Goal: Task Accomplishment & Management: Use online tool/utility

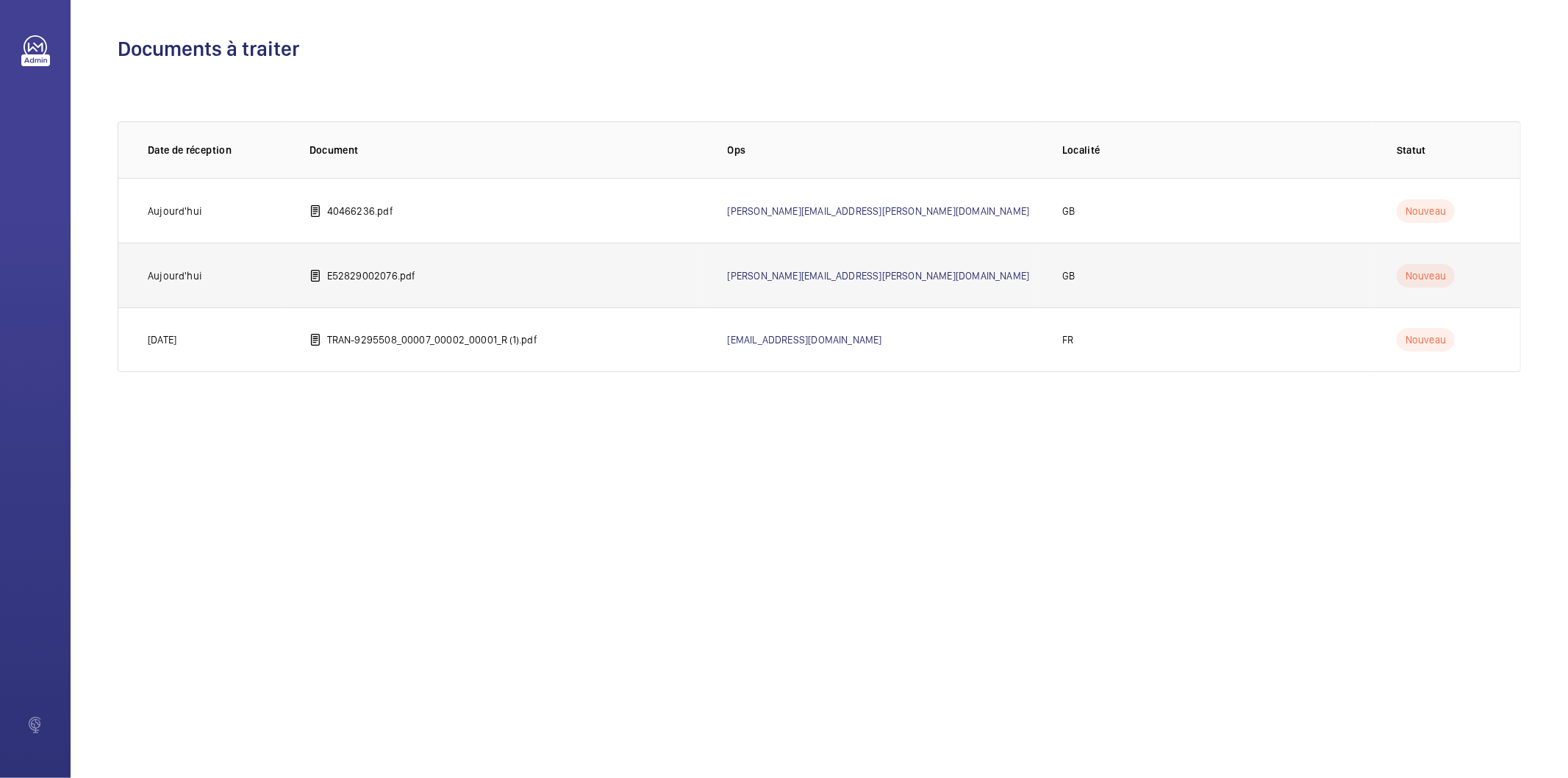
click at [448, 271] on td "E52829002076.pdf" at bounding box center [495, 275] width 418 height 65
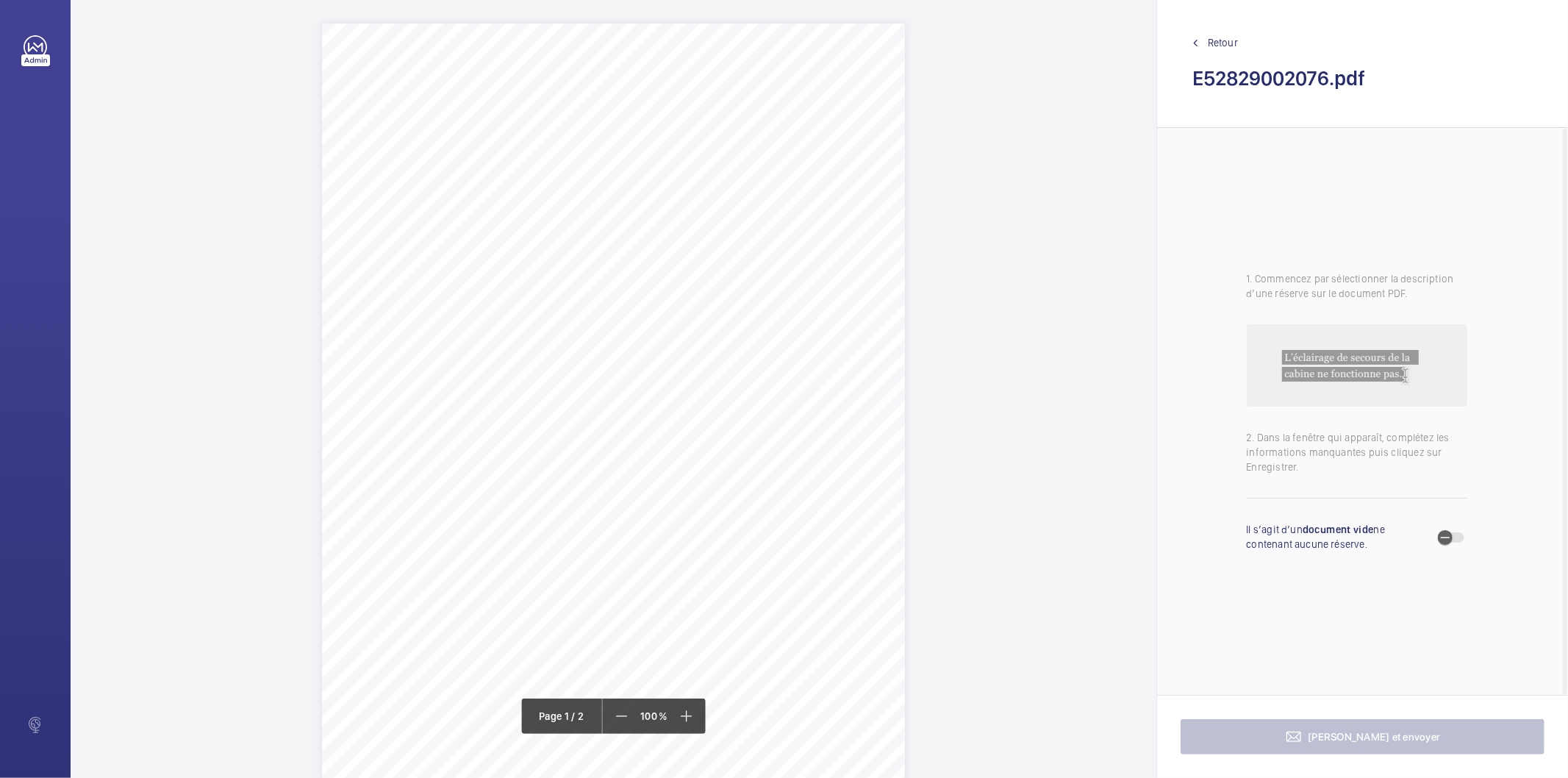
drag, startPoint x: 449, startPoint y: 138, endPoint x: 683, endPoint y: 154, distance: 234.5
click at [683, 154] on div "Lift Report Lifting Operations & Lifting Equipment Regulation 1998 Provision & …" at bounding box center [614, 436] width 583 height 825
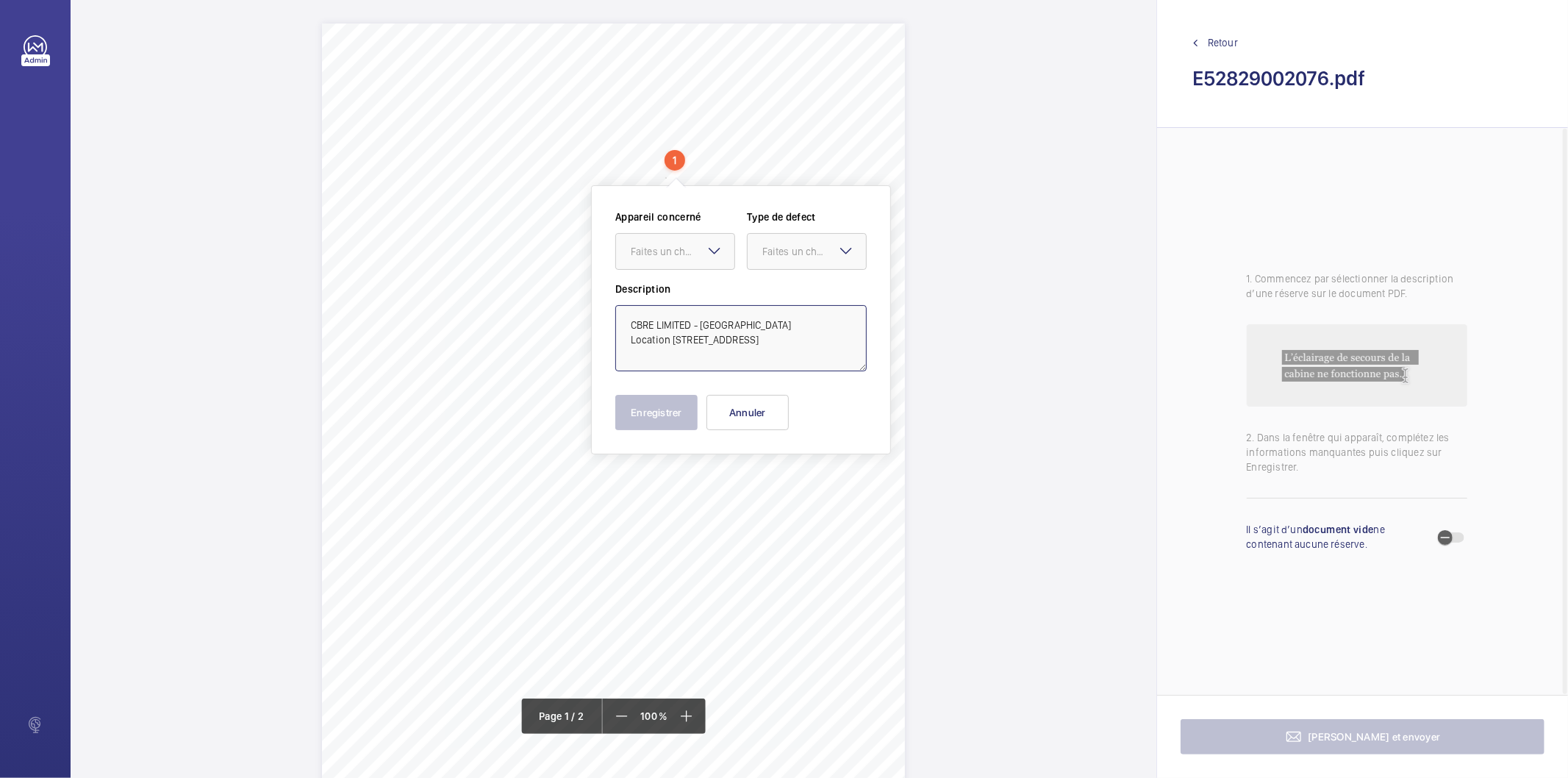
drag, startPoint x: 748, startPoint y: 355, endPoint x: 612, endPoint y: 320, distance: 140.4
click at [612, 320] on div "Appareil concerné Faites un choix Type de defect Faites un choix Description CB…" at bounding box center [741, 320] width 300 height 269
click at [770, 410] on button "Annuler" at bounding box center [747, 413] width 82 height 36
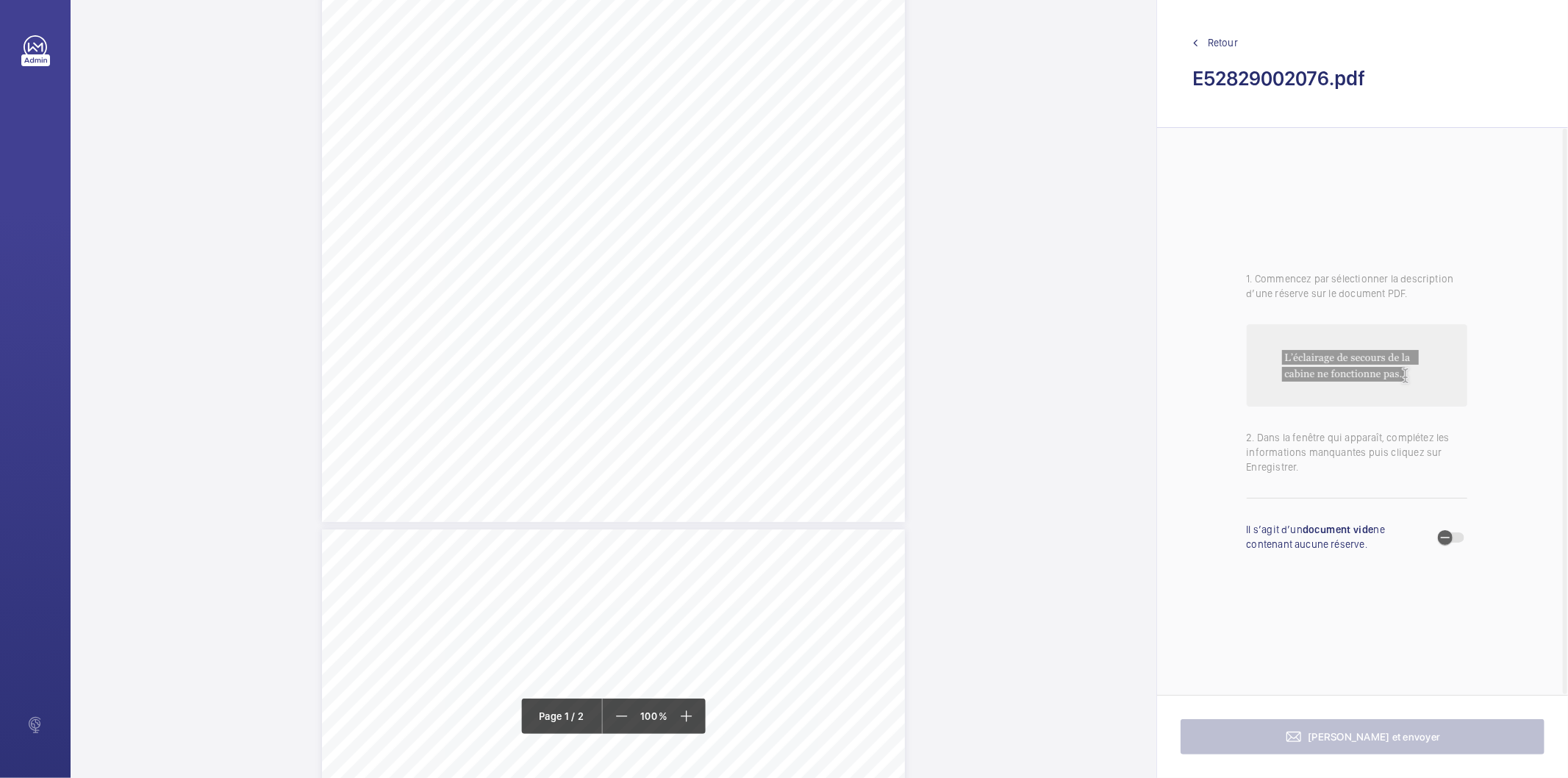
scroll to position [736, 0]
drag, startPoint x: 598, startPoint y: 237, endPoint x: 625, endPoint y: 266, distance: 39.6
click at [625, 266] on div "Lift Report Lifting Operations & Lifting Equipment Regulation 1998 Provision & …" at bounding box center [614, 534] width 583 height 825
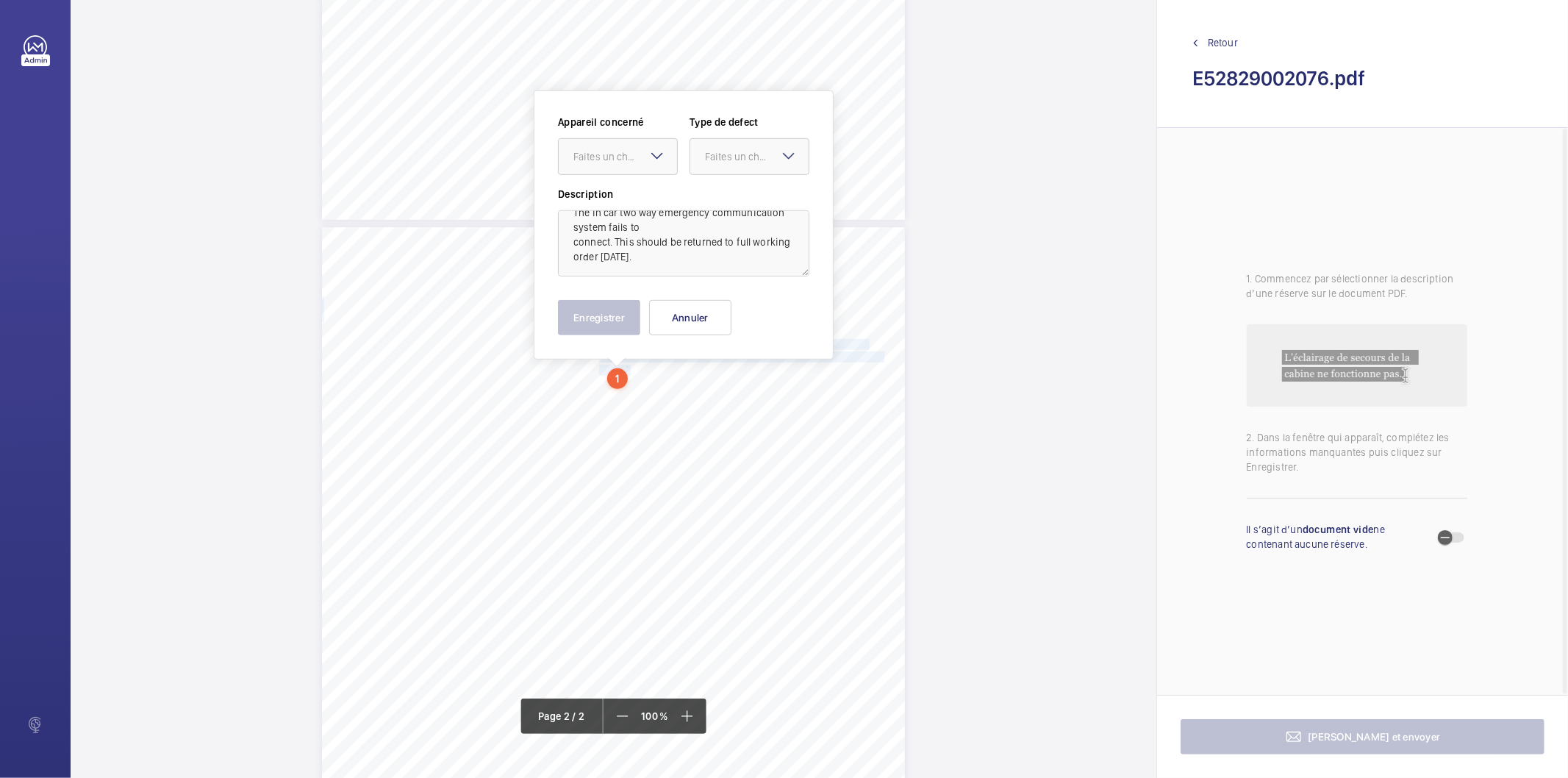
scroll to position [32, 0]
click at [625, 167] on div at bounding box center [618, 157] width 118 height 36
click at [620, 199] on span "E52829002076" at bounding box center [617, 201] width 89 height 15
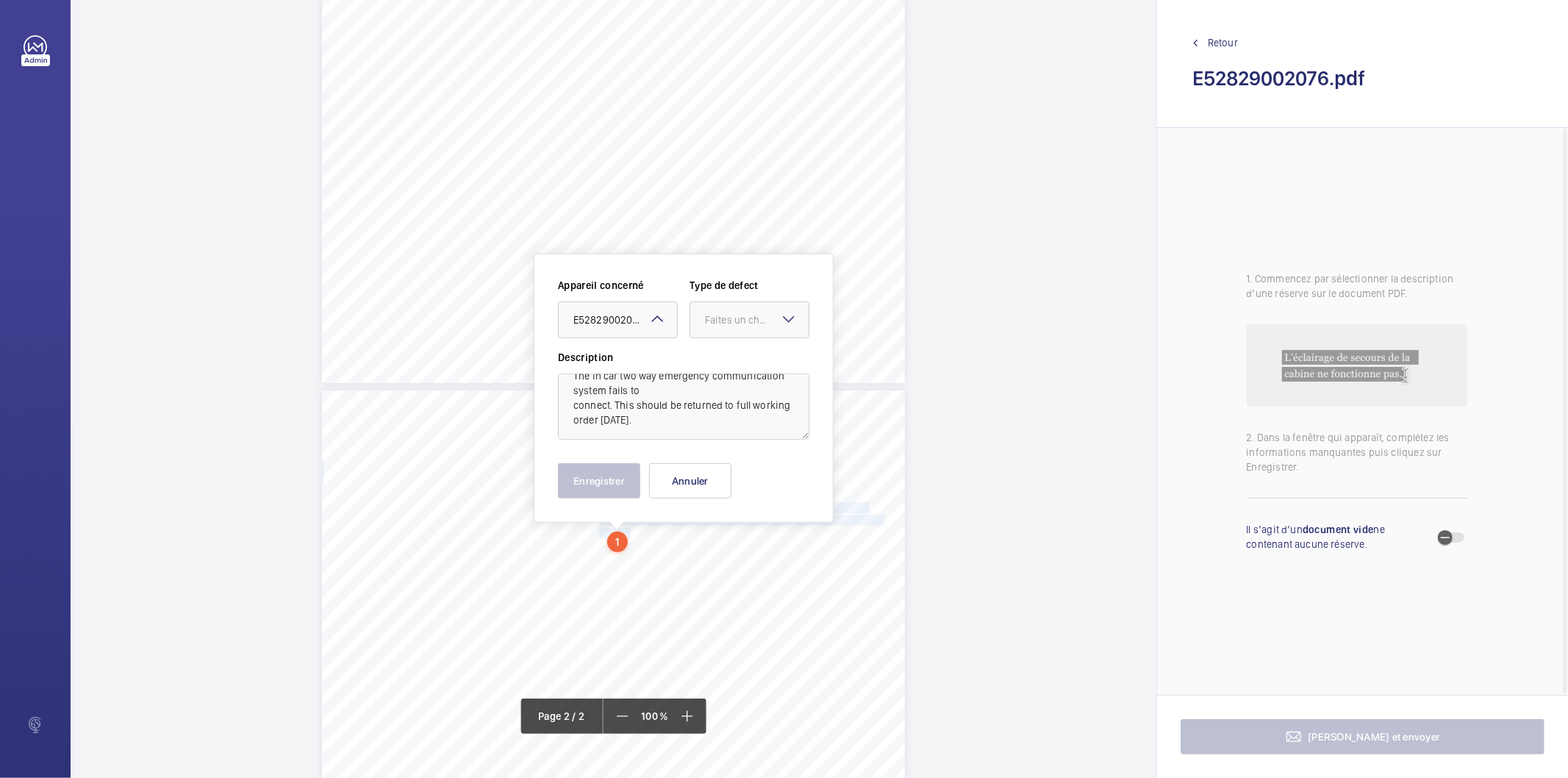
scroll to position [629, 0]
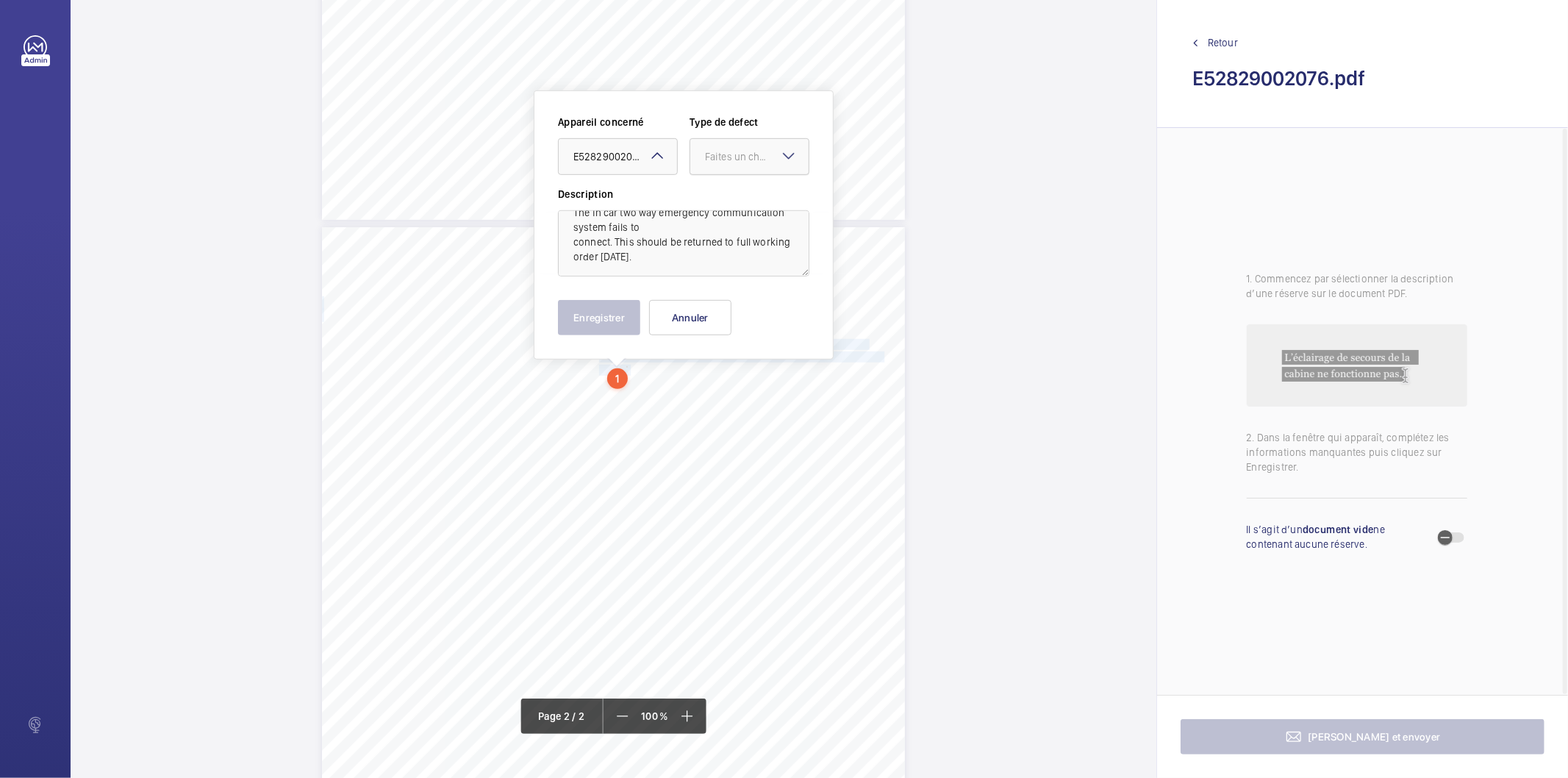
click at [741, 149] on div "Faites un choix" at bounding box center [756, 157] width 104 height 15
click at [722, 274] on span "Timed" at bounding box center [749, 273] width 89 height 15
click at [790, 158] on mat-icon "Open calendar" at bounding box center [785, 157] width 17 height 17
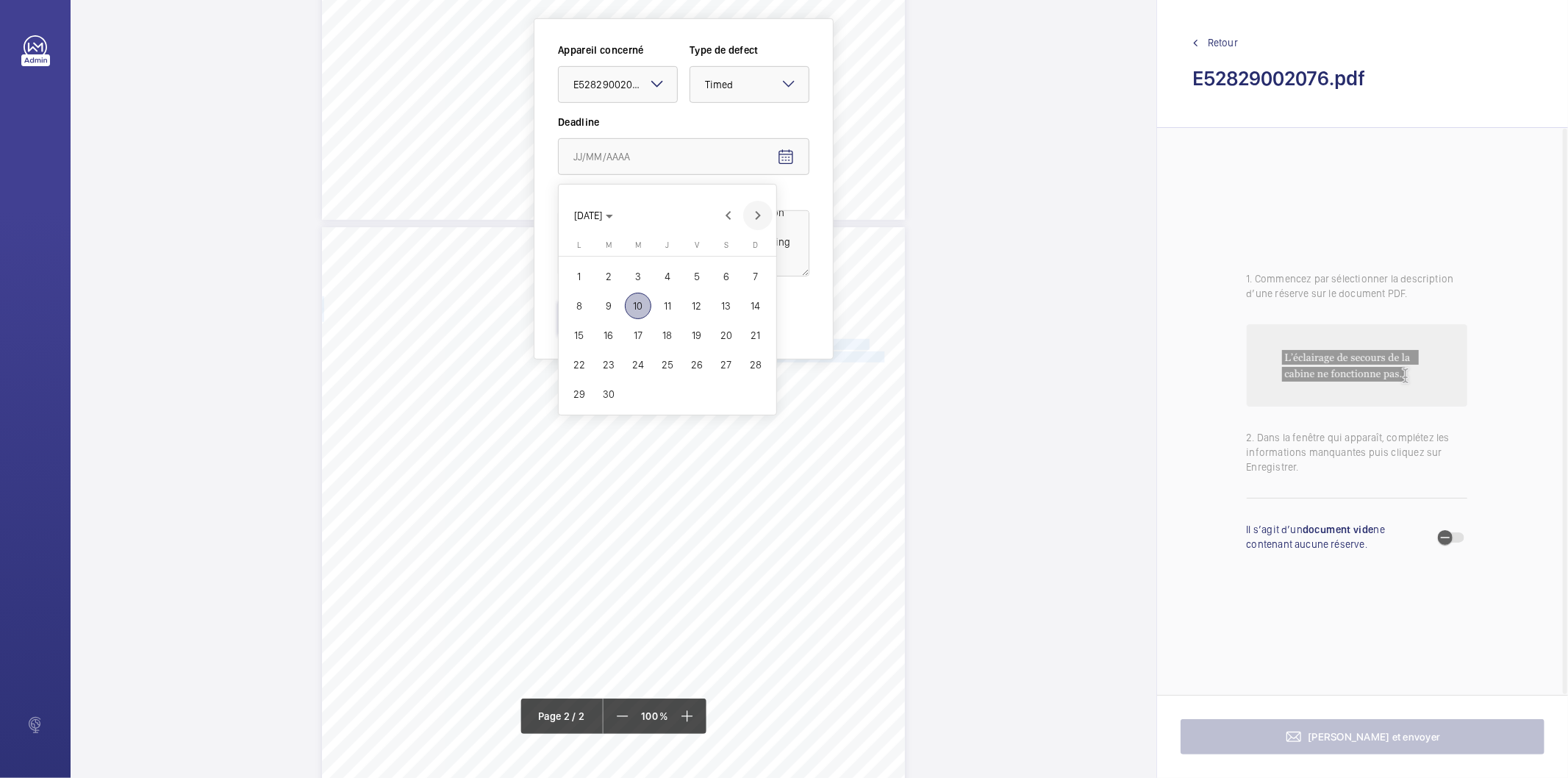
click at [750, 217] on span "Next month" at bounding box center [758, 215] width 30 height 30
click at [634, 302] on span "8" at bounding box center [638, 306] width 27 height 27
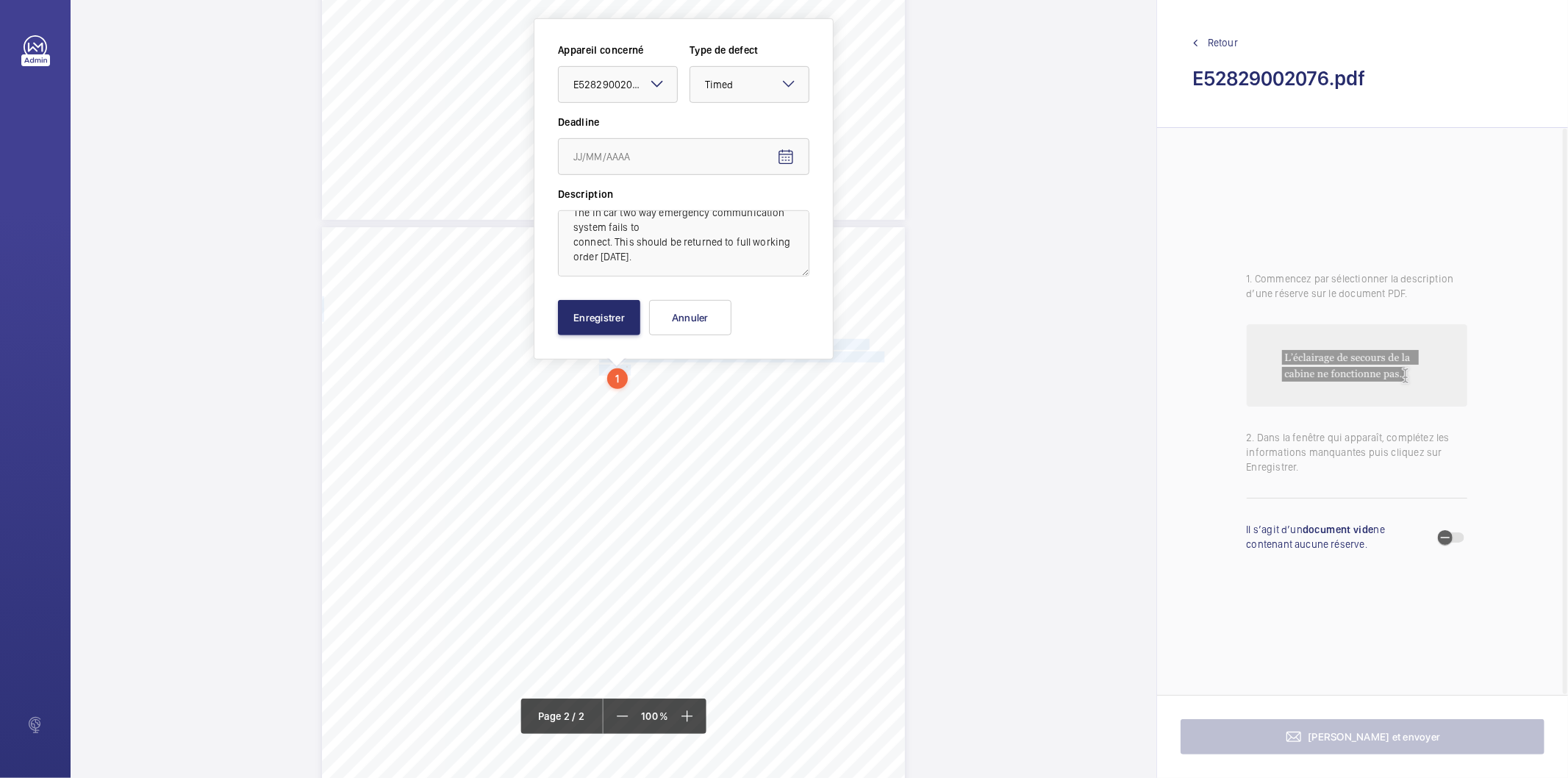
type input "08/10/2025"
click at [608, 325] on button "Enregistrer" at bounding box center [599, 317] width 82 height 36
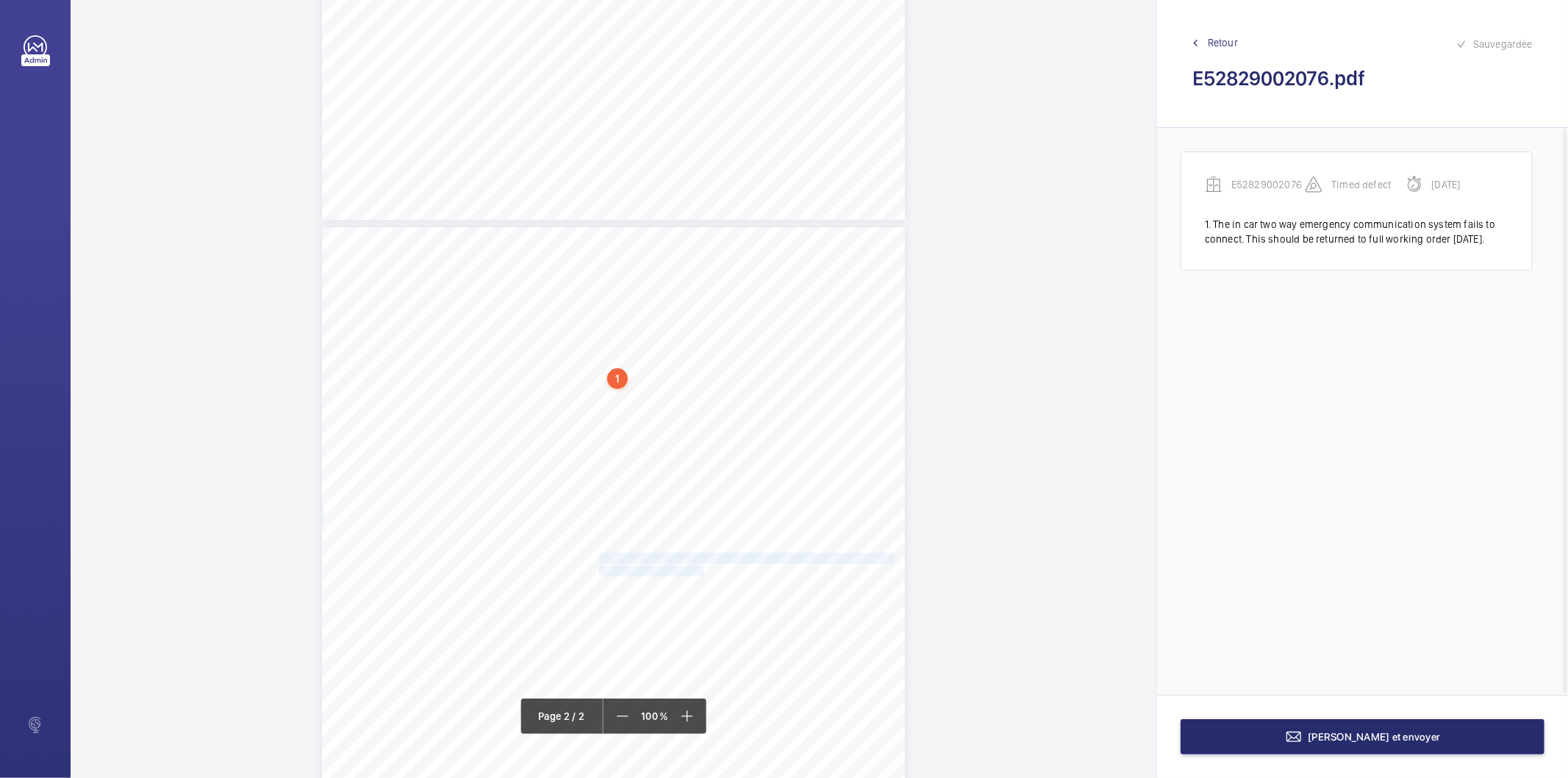
drag, startPoint x: 597, startPoint y: 559, endPoint x: 692, endPoint y: 570, distance: 95.6
click at [692, 570] on div "Lift Report Lifting Operations & Lifting Equipment Regulation 1998 Provision & …" at bounding box center [614, 640] width 583 height 825
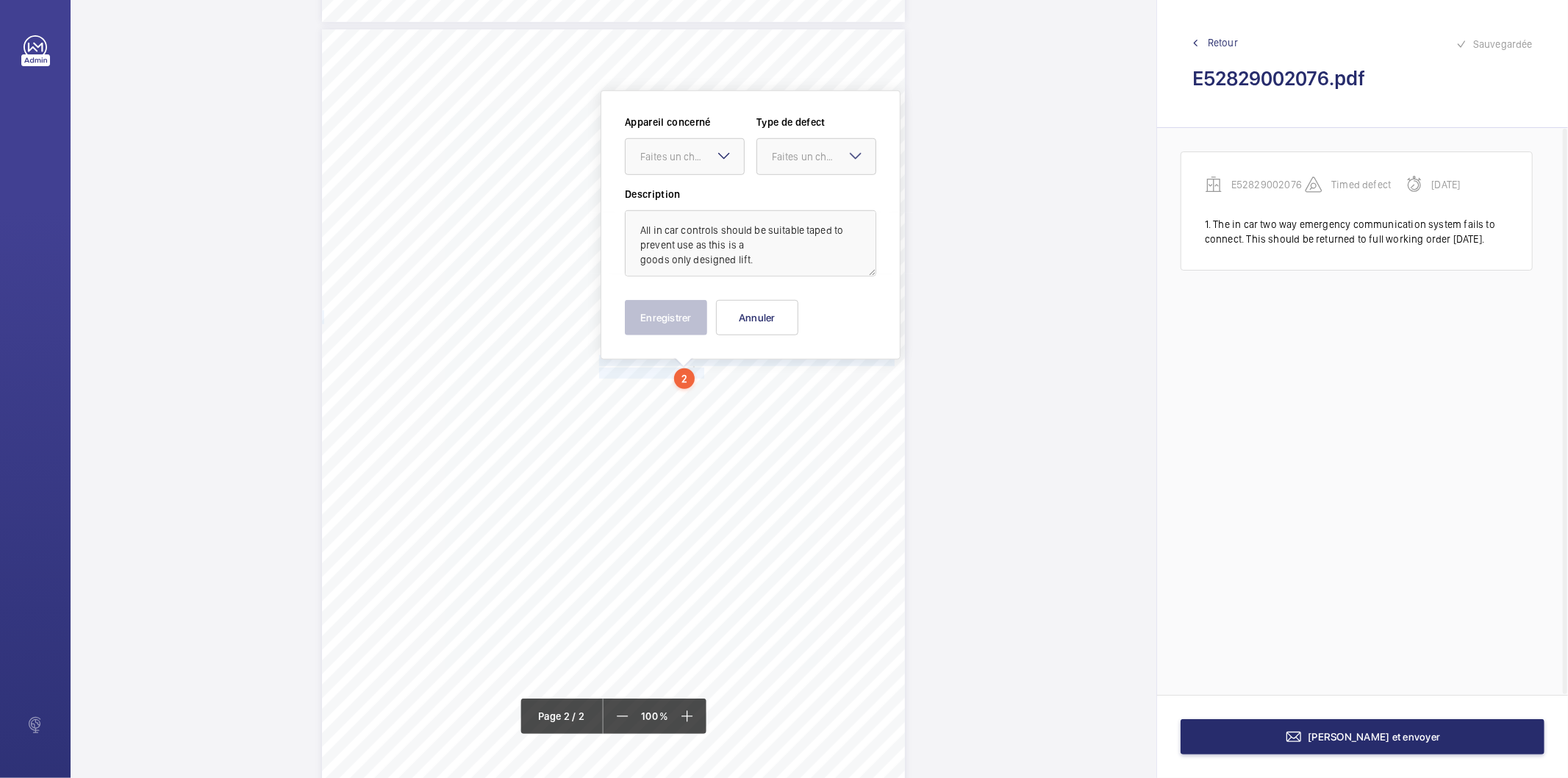
scroll to position [827, 0]
click at [702, 152] on div "Faites un choix" at bounding box center [692, 156] width 104 height 15
click at [684, 194] on span "E52829002076" at bounding box center [684, 201] width 89 height 15
click at [808, 157] on div "Faites un choix" at bounding box center [823, 156] width 104 height 15
click at [827, 310] on span "Recommandation" at bounding box center [816, 309] width 89 height 15
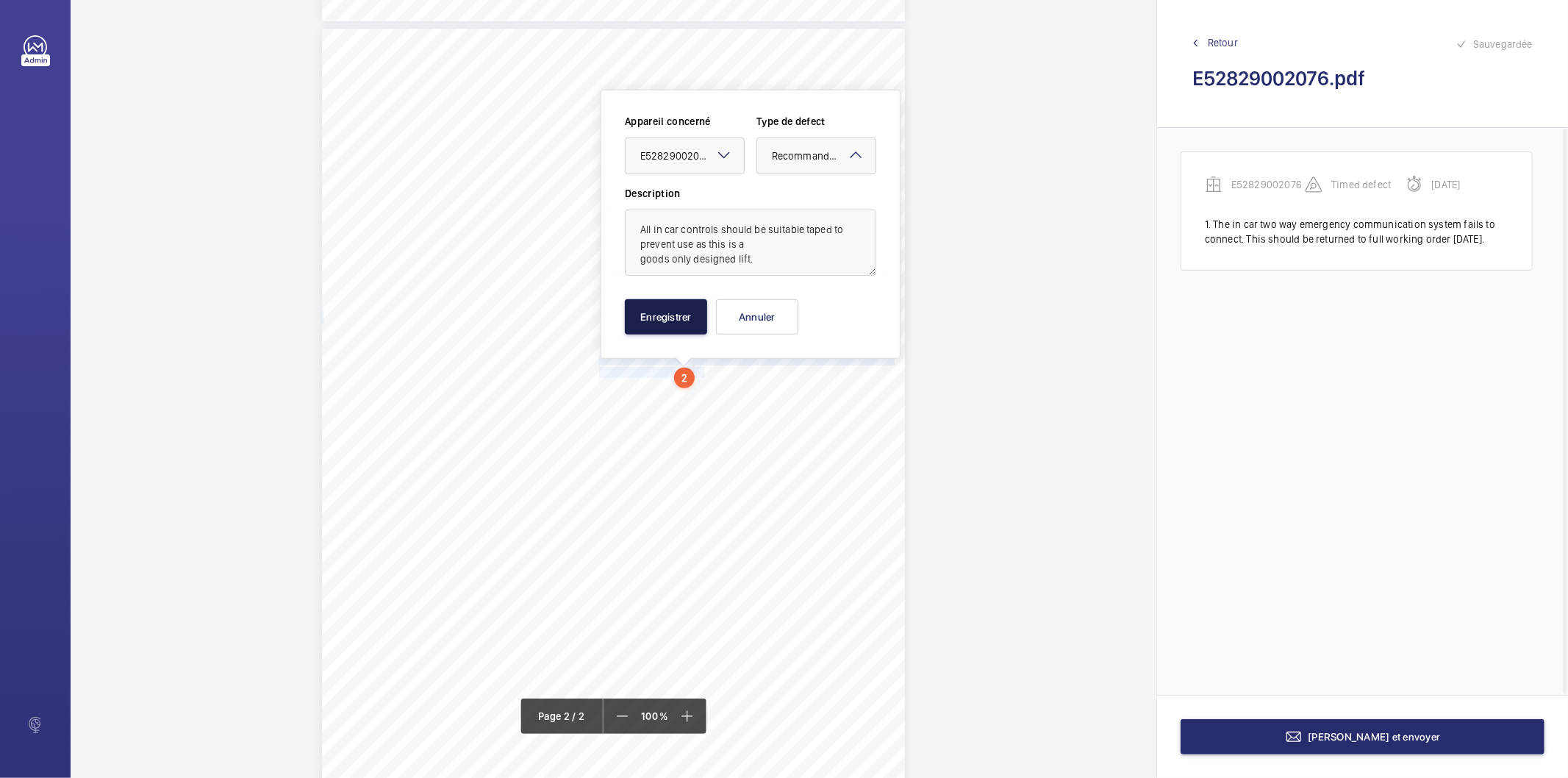
click at [691, 324] on button "Enregistrer" at bounding box center [665, 317] width 82 height 36
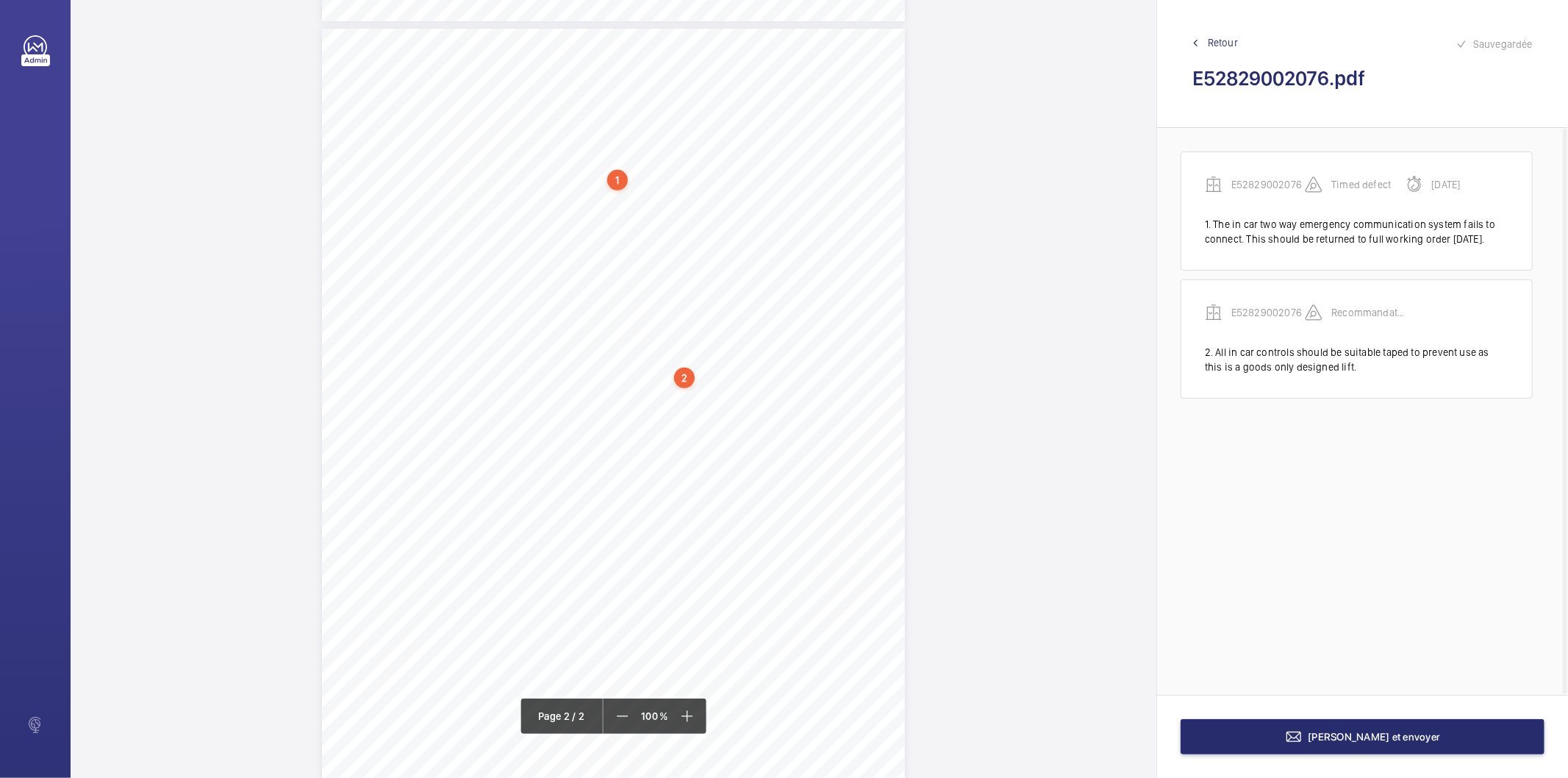
click at [681, 384] on div "2" at bounding box center [684, 378] width 21 height 21
click at [684, 259] on div "E52829002076" at bounding box center [688, 262] width 126 height 15
copy div "E52829002076"
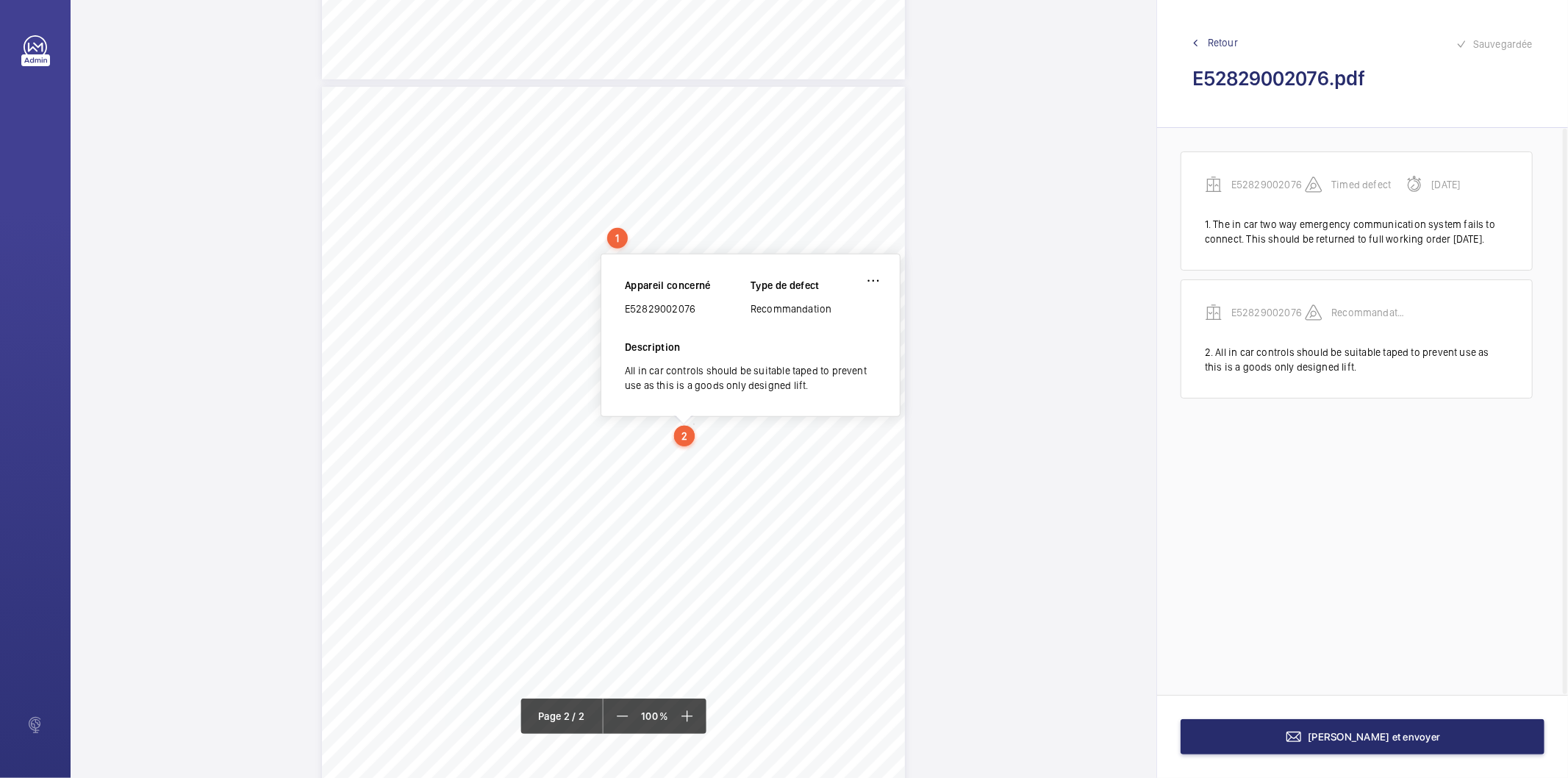
scroll to position [851, 0]
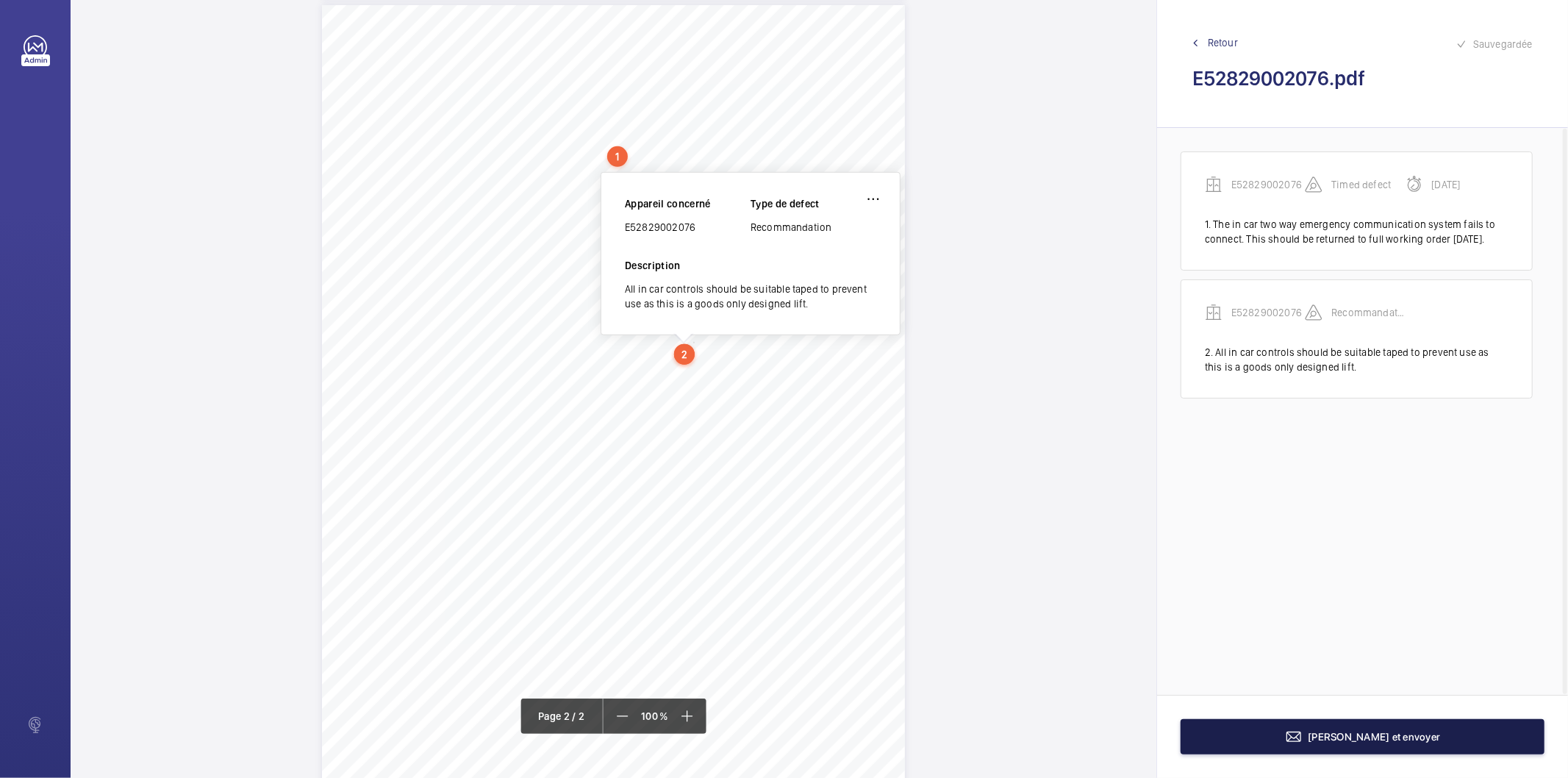
click at [1201, 741] on button "Terminer et envoyer" at bounding box center [1362, 737] width 364 height 36
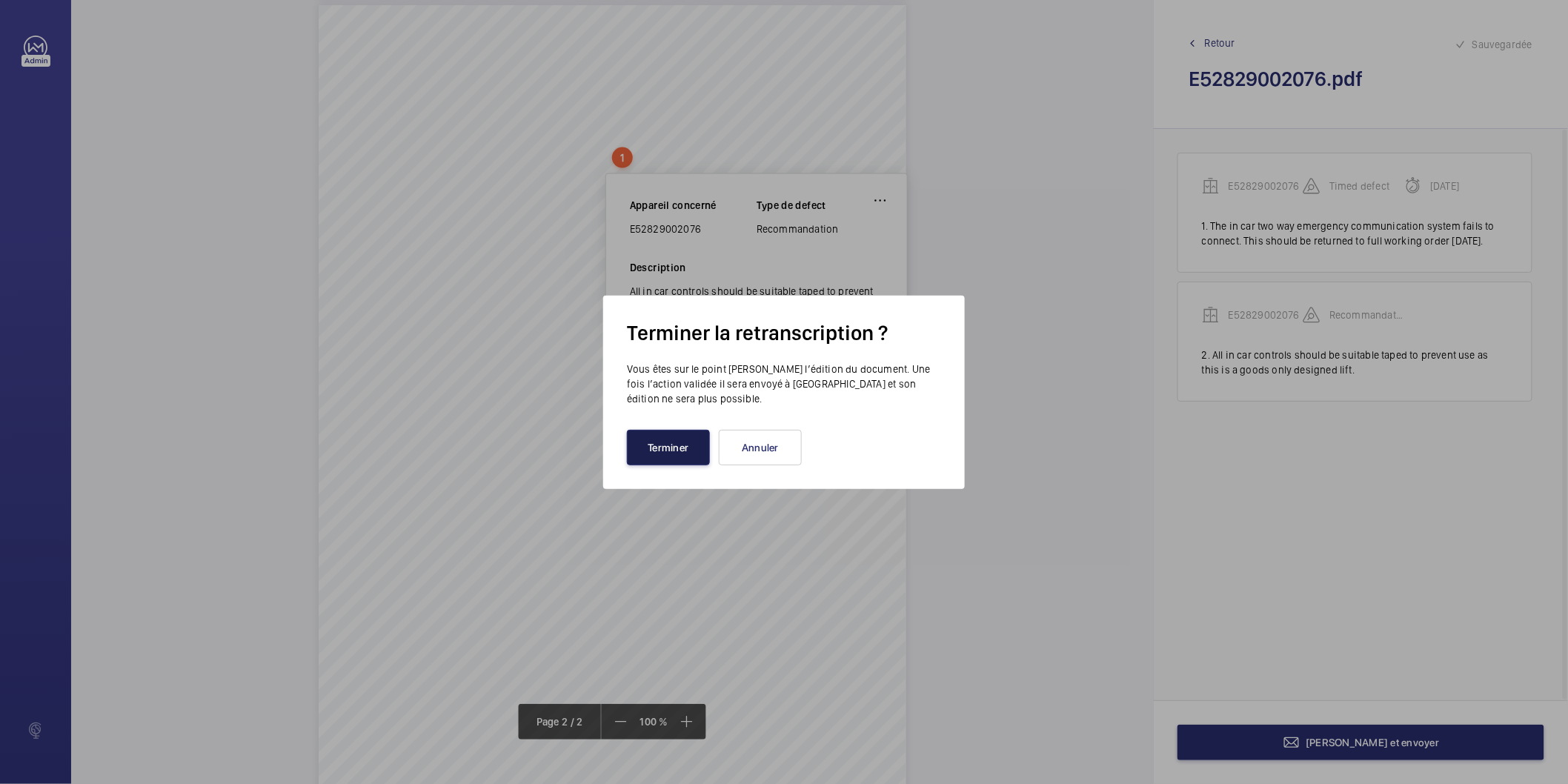
click at [675, 439] on button "Terminer" at bounding box center [668, 448] width 83 height 36
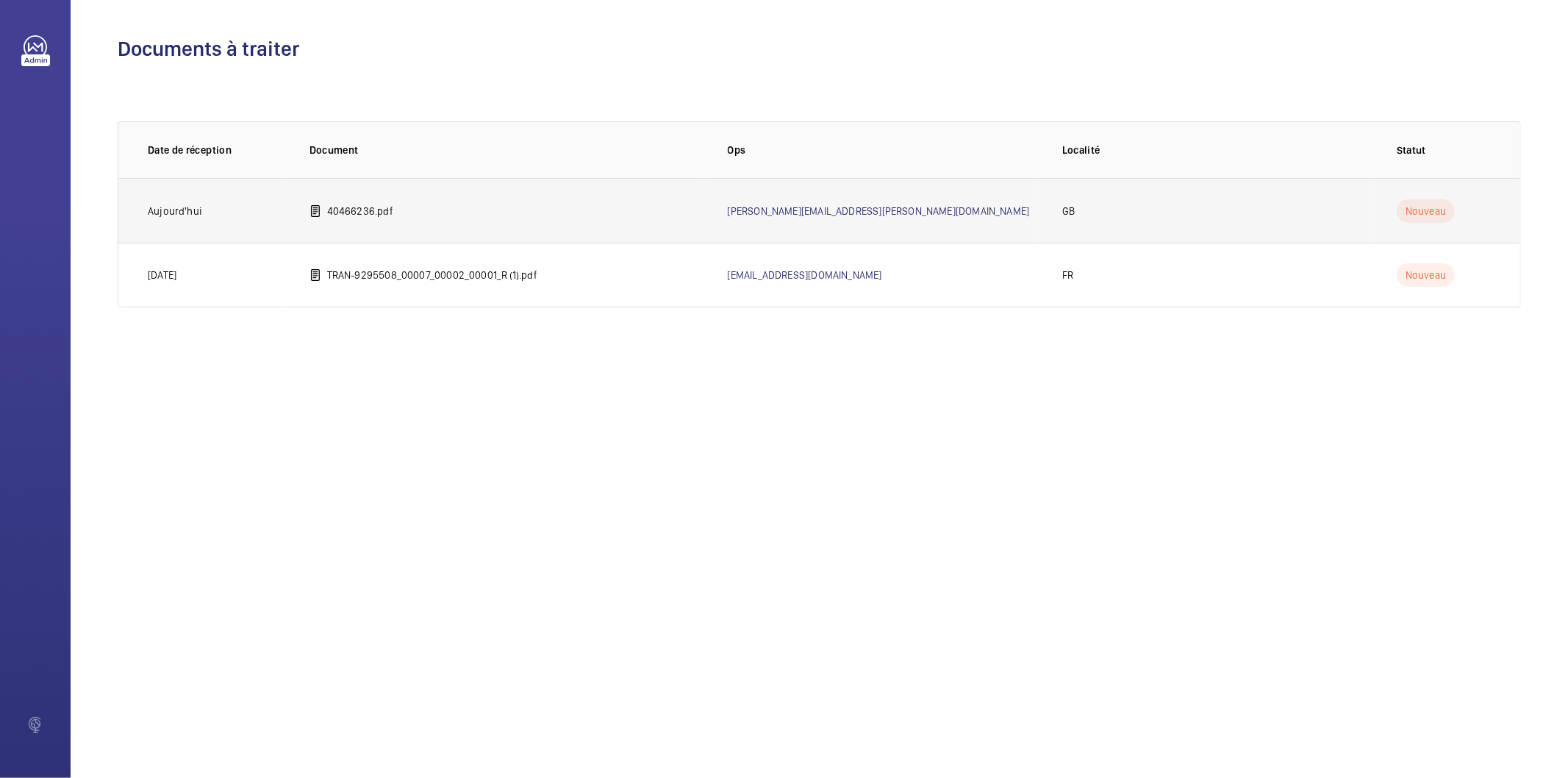
click at [371, 200] on td "40466236.pdf" at bounding box center [495, 210] width 418 height 65
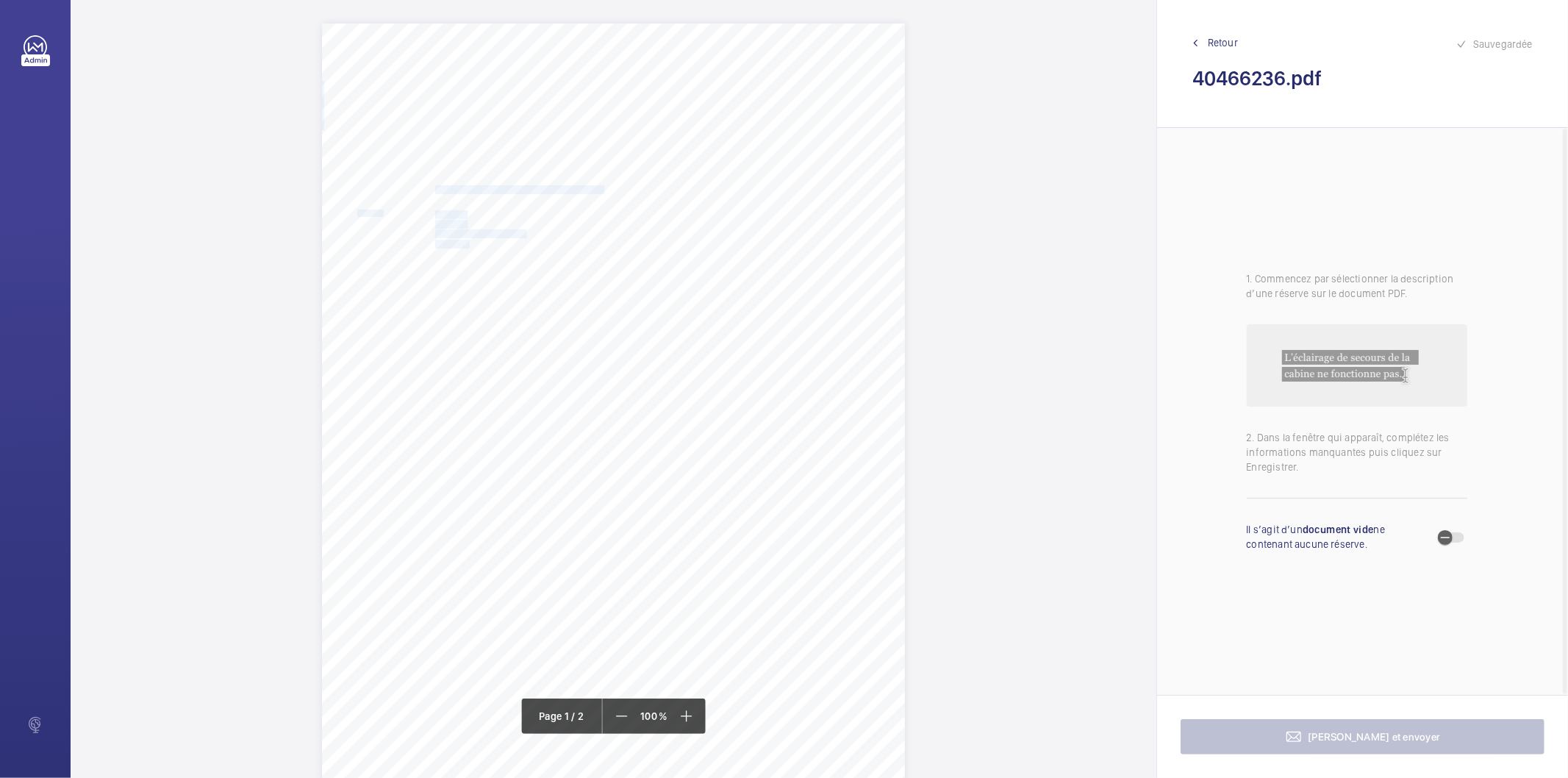
drag, startPoint x: 435, startPoint y: 188, endPoint x: 466, endPoint y: 240, distance: 60.5
click at [466, 240] on div "In any correspondence relating to this report please quote: District L574 Polic…" at bounding box center [614, 436] width 583 height 825
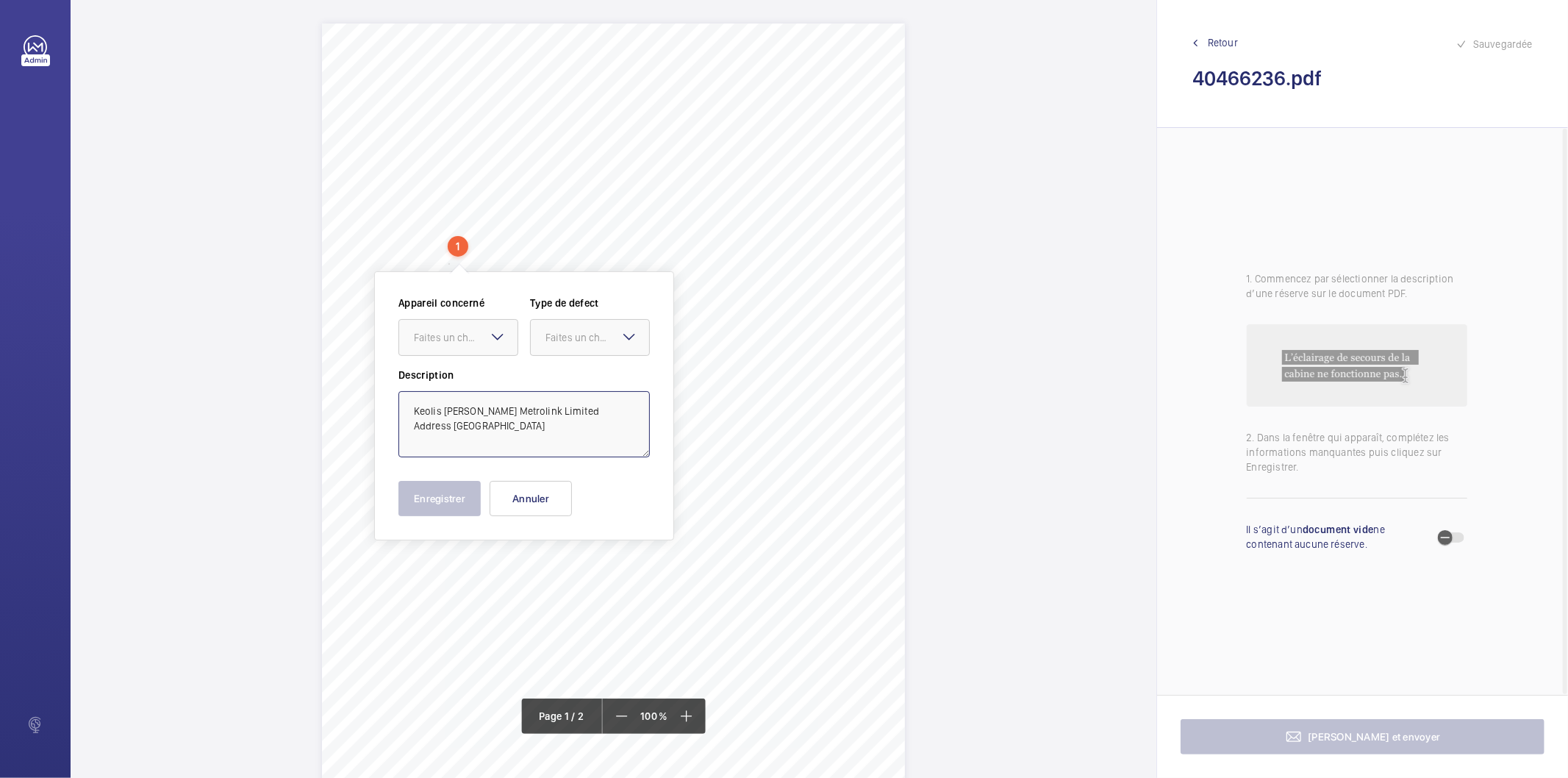
click at [560, 413] on textarea "Keolis Amey Metrolink Limited Address Monsall Monsall Manchester M40 8GD" at bounding box center [524, 424] width 252 height 66
type textarea "Keolis Amey Metrolink Limited Monsall Monsall Manchester M40 8GD"
click at [524, 502] on button "Annuler" at bounding box center [530, 498] width 82 height 36
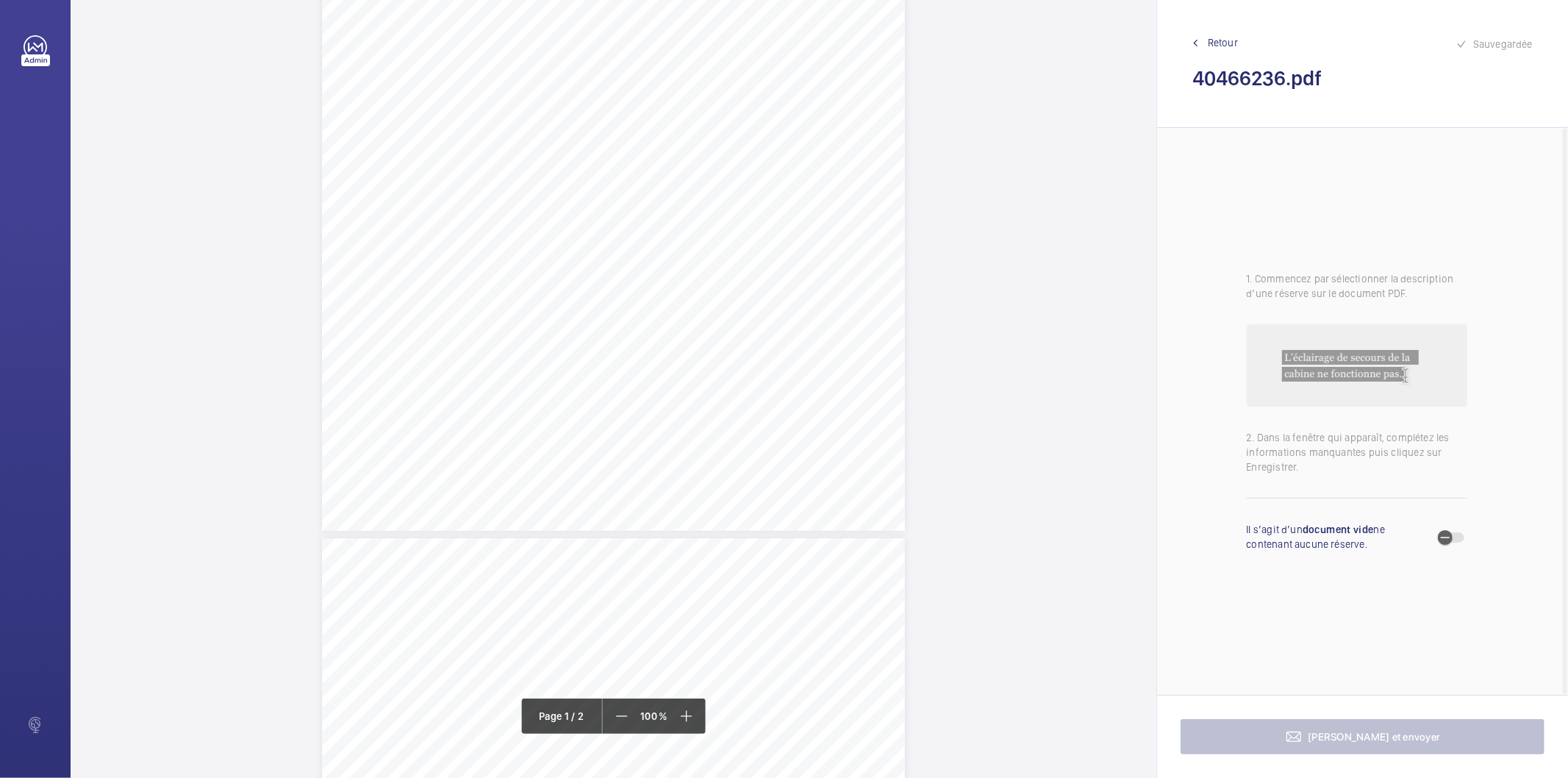
scroll to position [408, 0]
drag, startPoint x: 719, startPoint y: 589, endPoint x: 789, endPoint y: 591, distance: 70.0
click at [789, 591] on span "Asset out of service." at bounding box center [758, 590] width 73 height 8
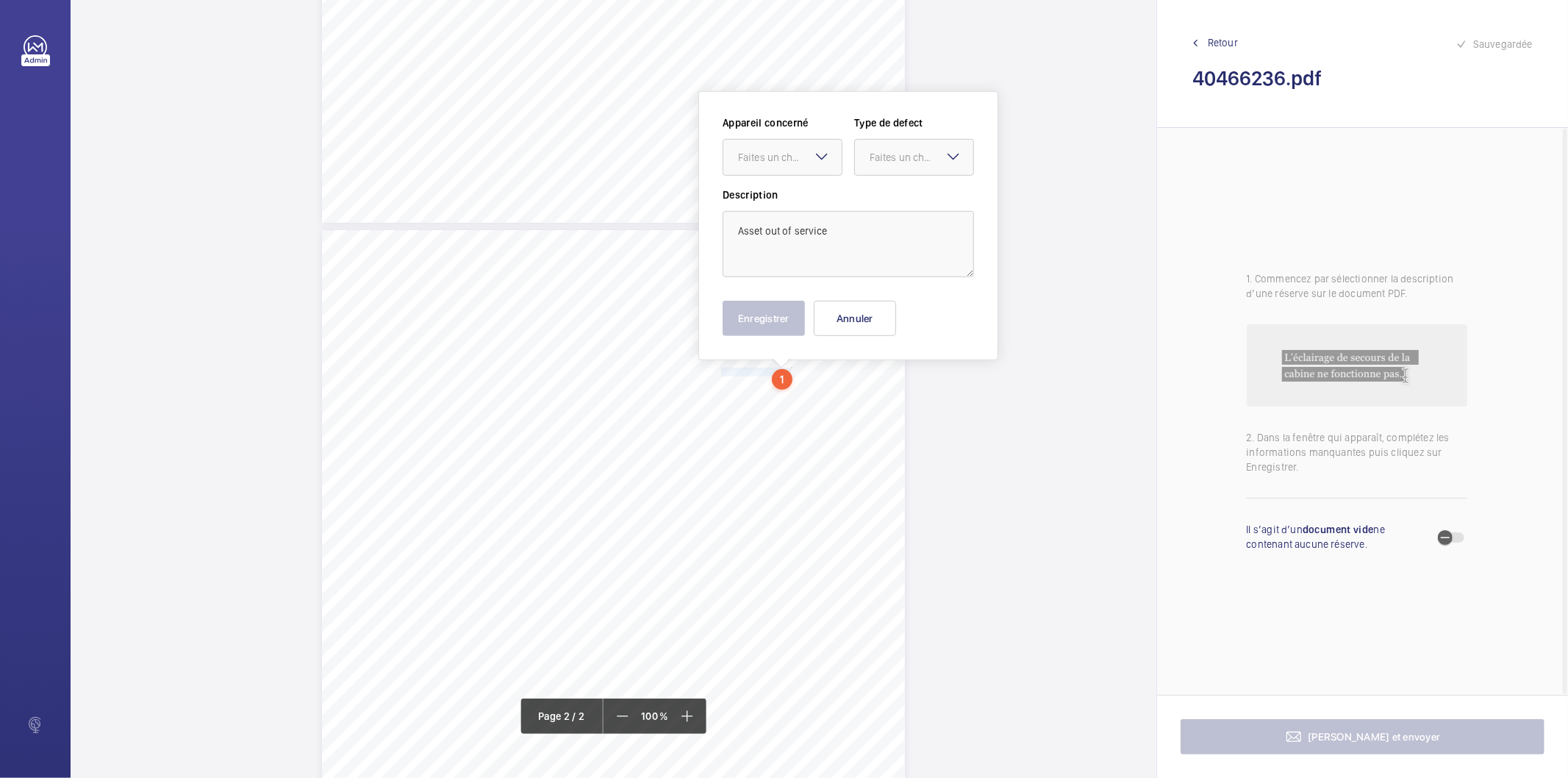
scroll to position [627, 0]
click at [803, 154] on div "Faites un choix" at bounding box center [789, 156] width 104 height 15
drag, startPoint x: 780, startPoint y: 203, endPoint x: 891, endPoint y: 164, distance: 117.7
click at [783, 201] on span "40466236" at bounding box center [782, 201] width 89 height 15
drag, startPoint x: 906, startPoint y: 157, endPoint x: 916, endPoint y: 265, distance: 108.5
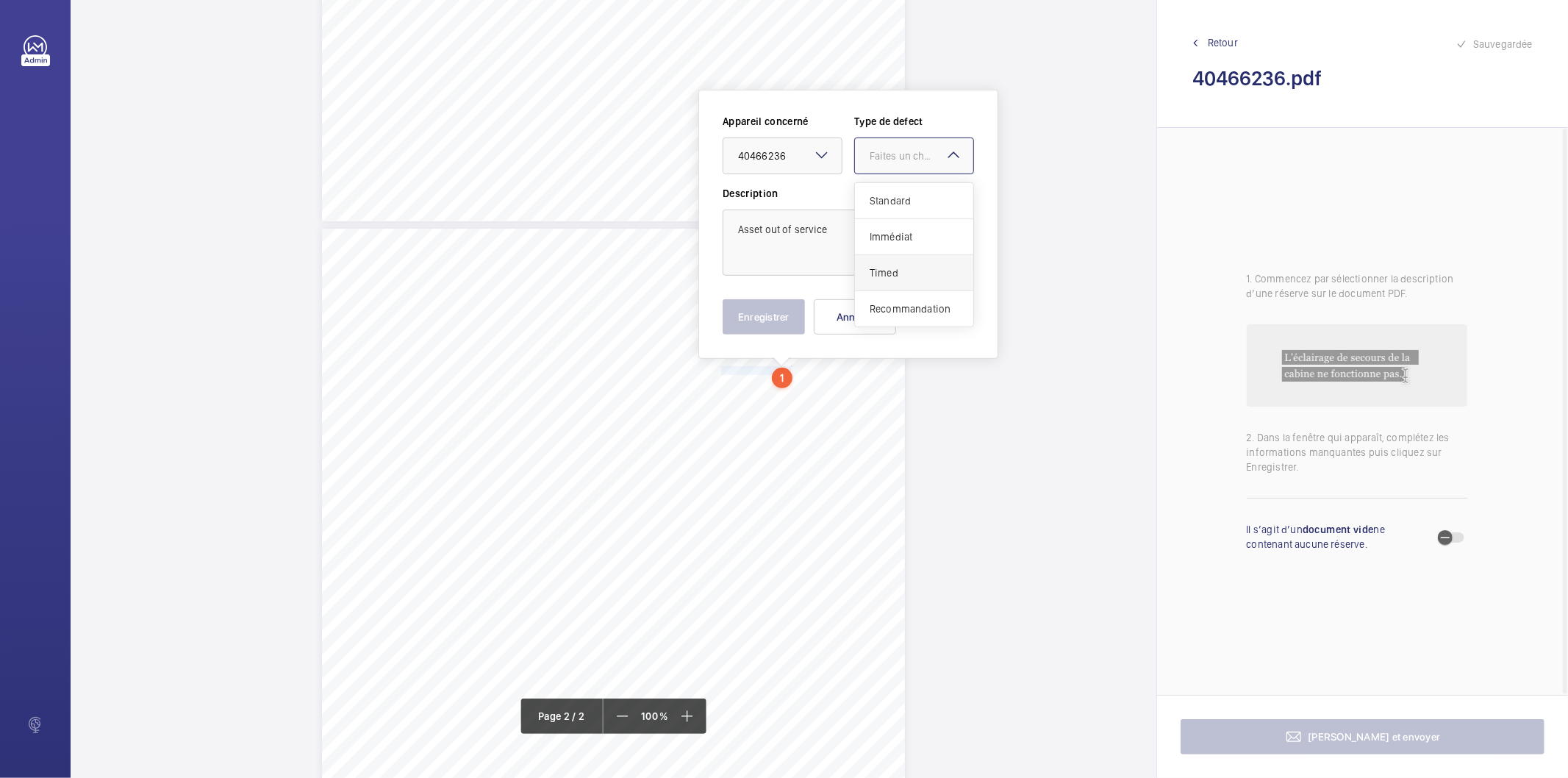
click at [905, 157] on div "Faites un choix" at bounding box center [921, 156] width 104 height 15
click at [914, 312] on span "Recommandation" at bounding box center [914, 309] width 89 height 15
click at [770, 322] on button "Enregistrer" at bounding box center [763, 317] width 82 height 36
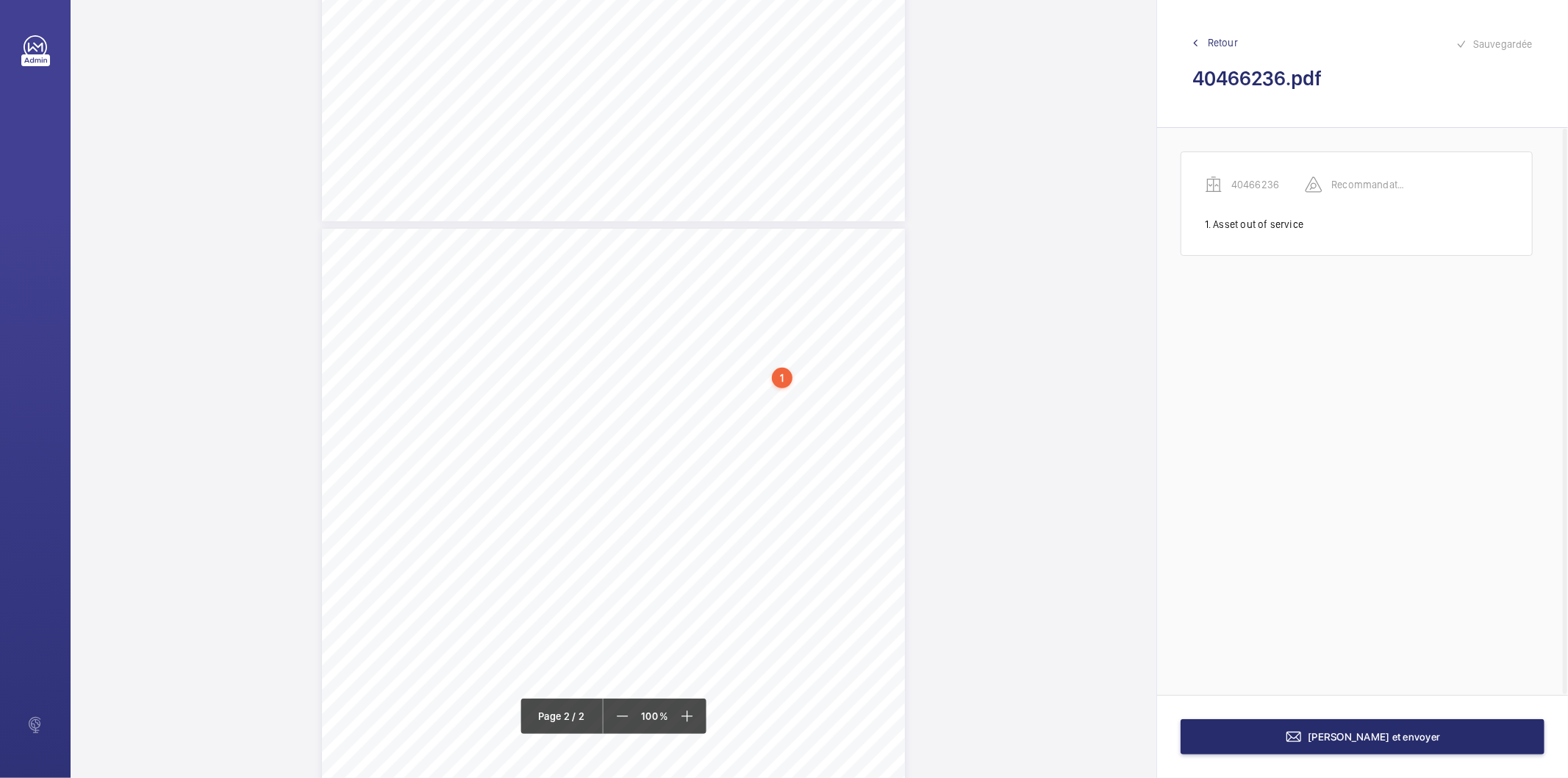
click at [784, 377] on div "1" at bounding box center [782, 378] width 21 height 21
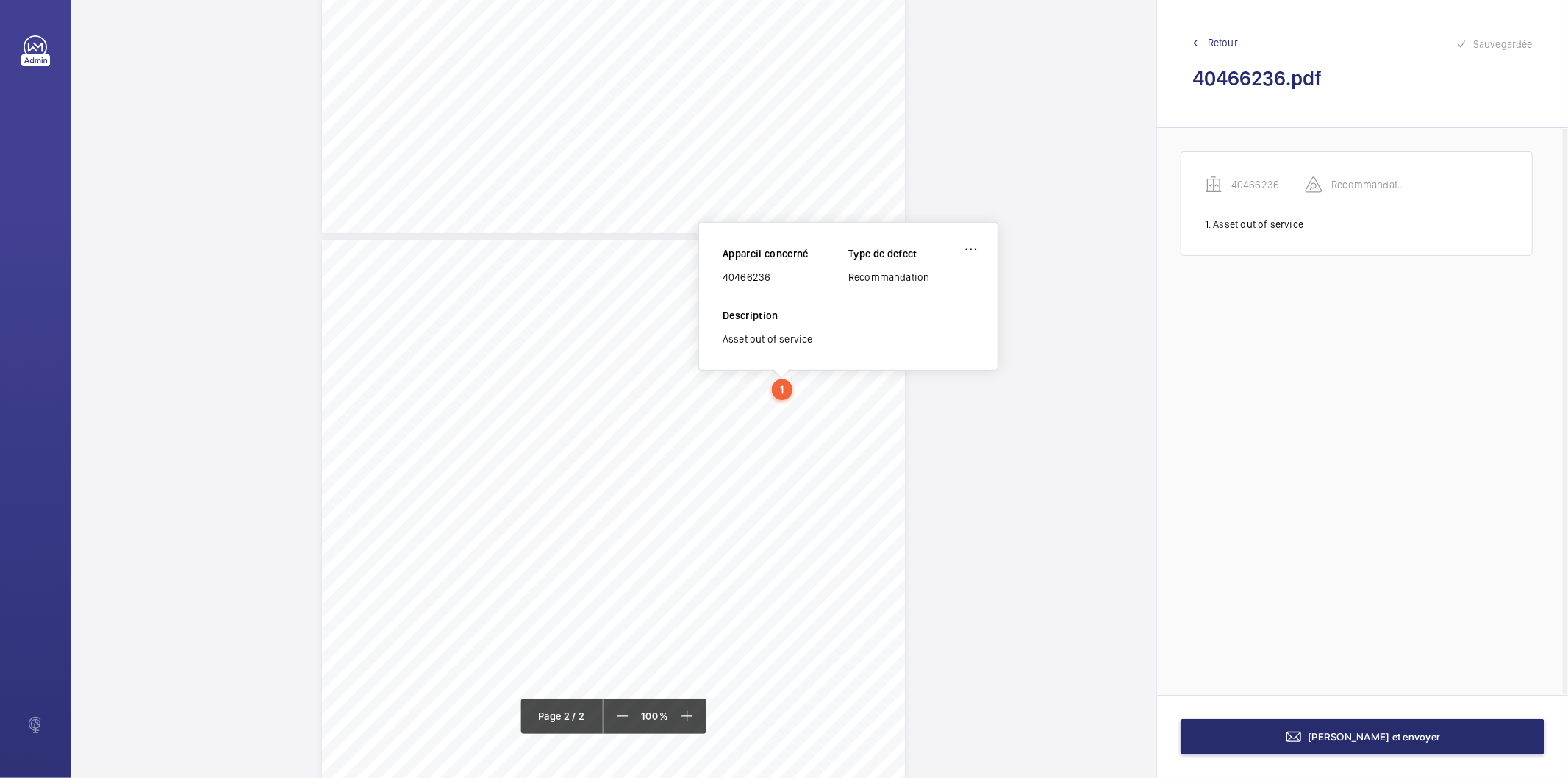
click at [755, 275] on div "40466236" at bounding box center [785, 278] width 126 height 15
copy div "40466236"
click at [1334, 726] on button "Terminer et envoyer" at bounding box center [1362, 737] width 364 height 36
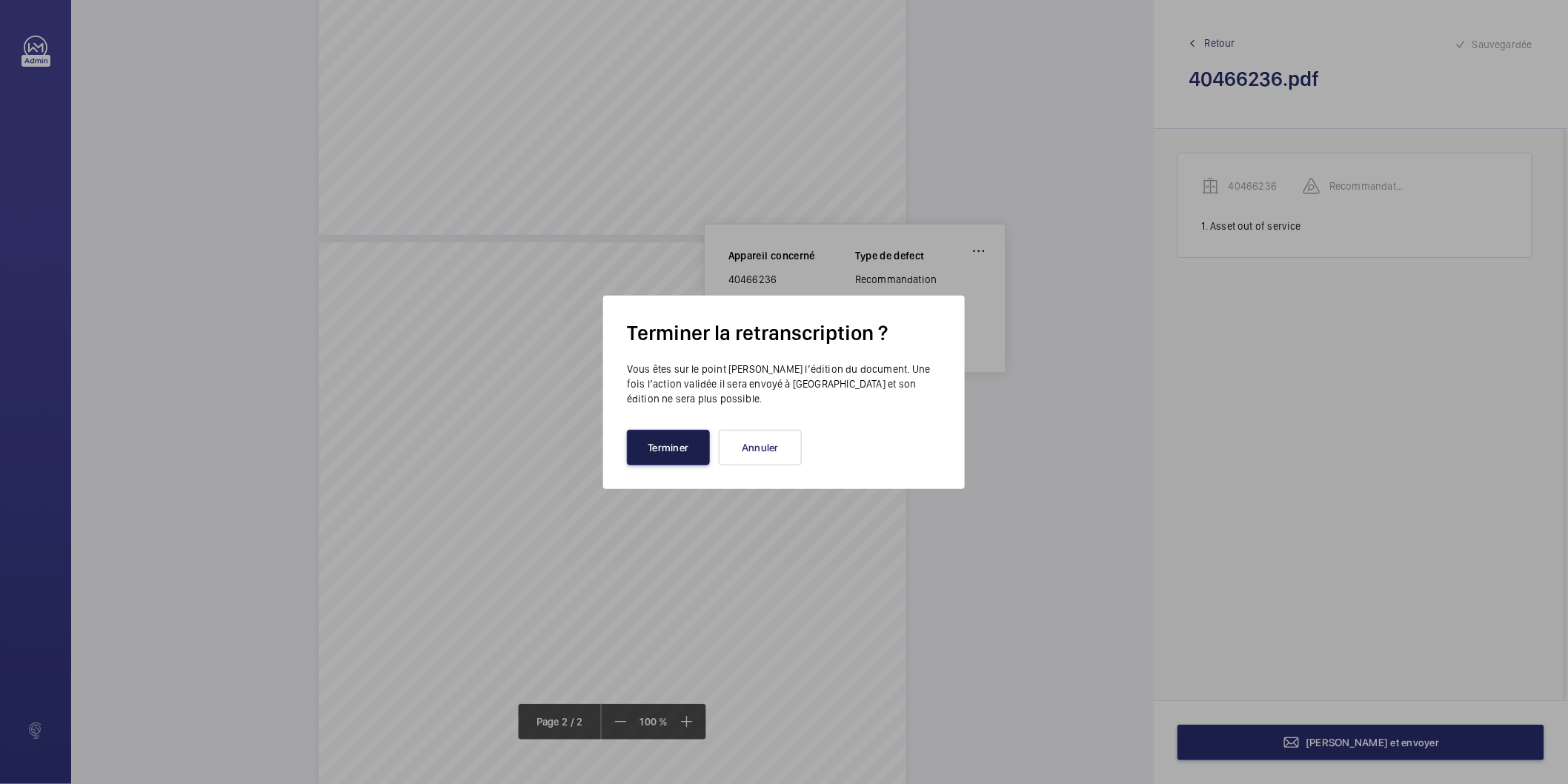
click at [695, 448] on button "Terminer" at bounding box center [668, 448] width 83 height 36
